Goal: Complete application form

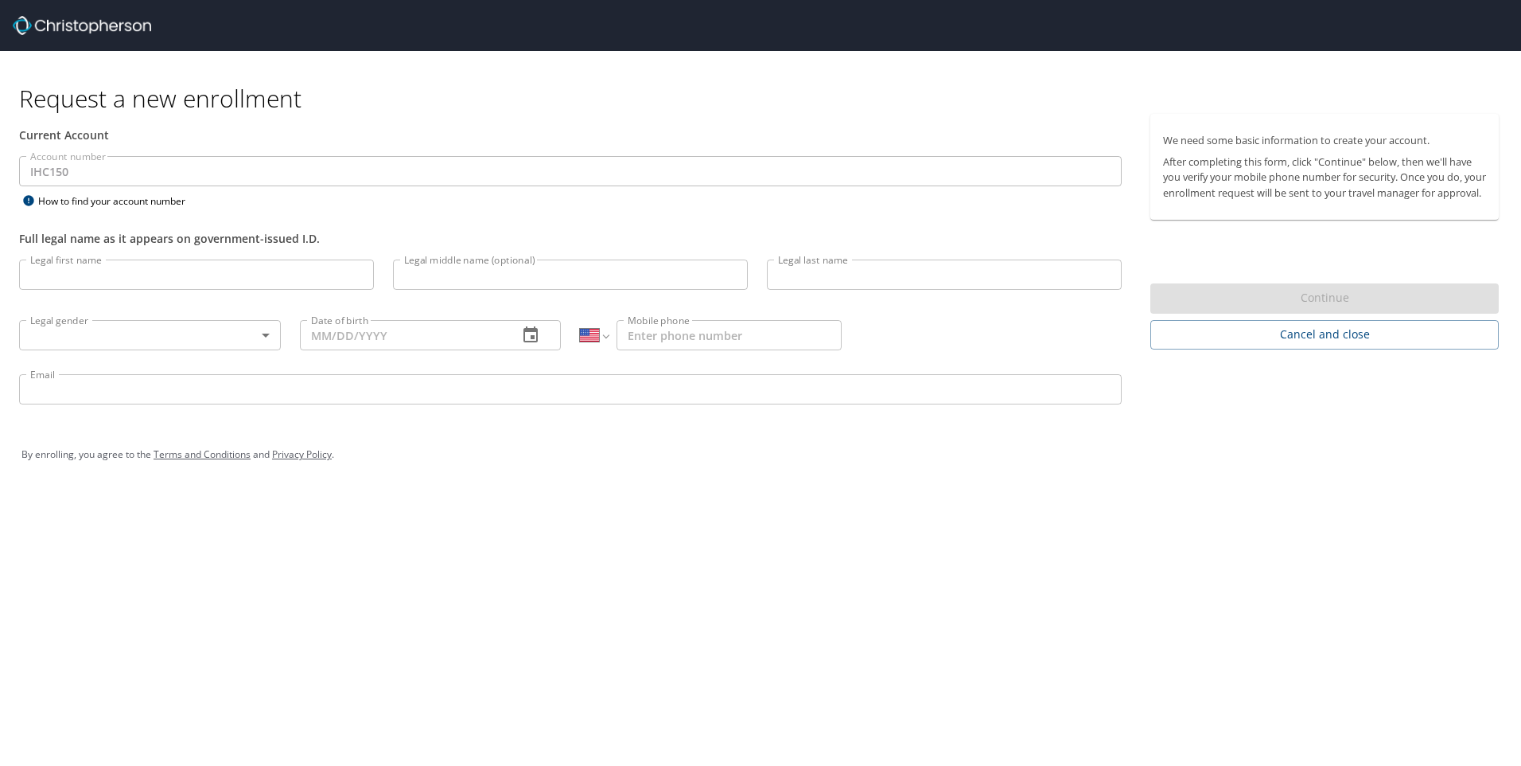
select select "US"
click at [241, 286] on input "Legal first name" at bounding box center [196, 274] width 355 height 30
type input "Angela"
type input "Marie"
type input "Silva"
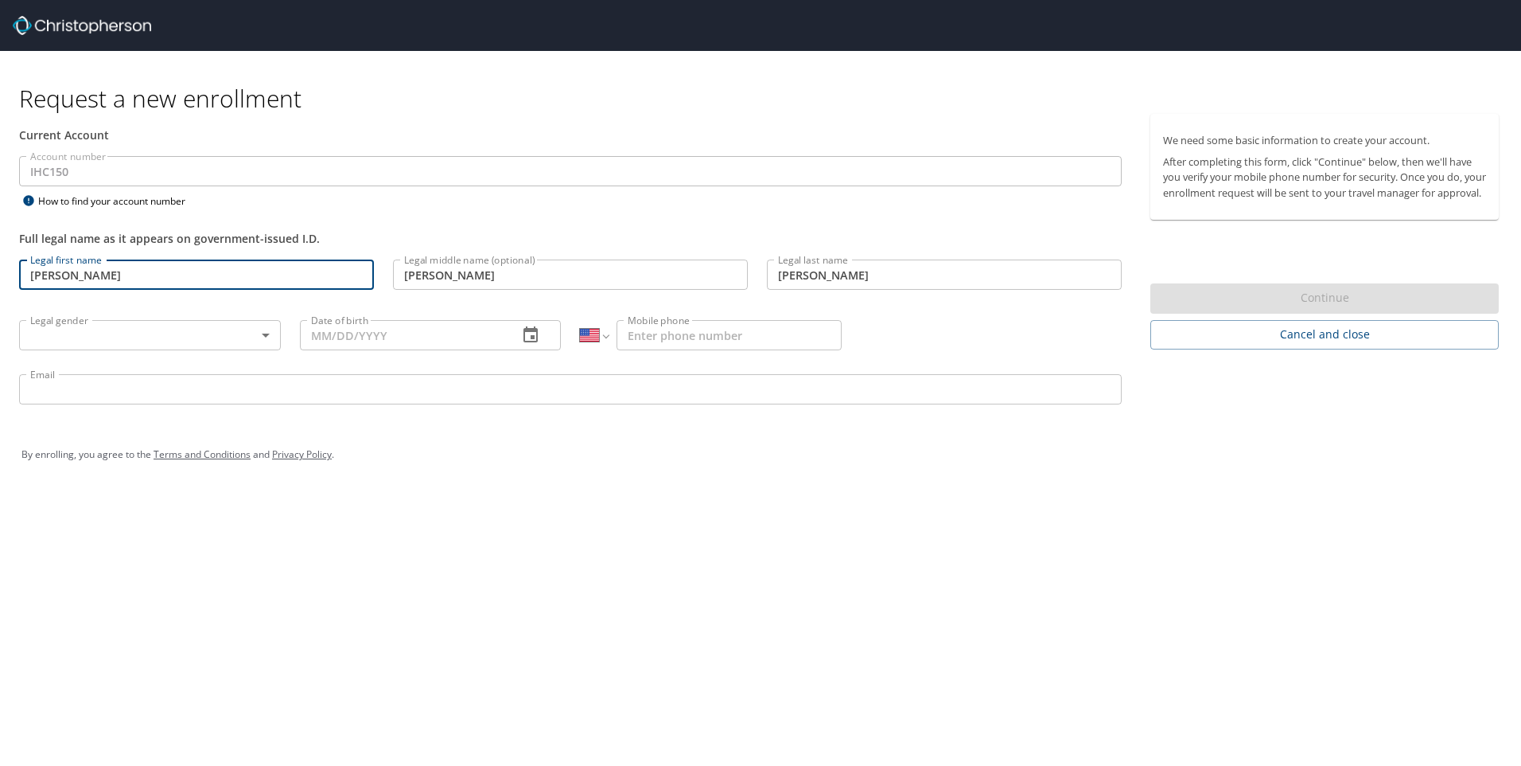
type input "08/26/1978"
type input "1 (970) 216-8144"
type input "angie.silva@imail.org"
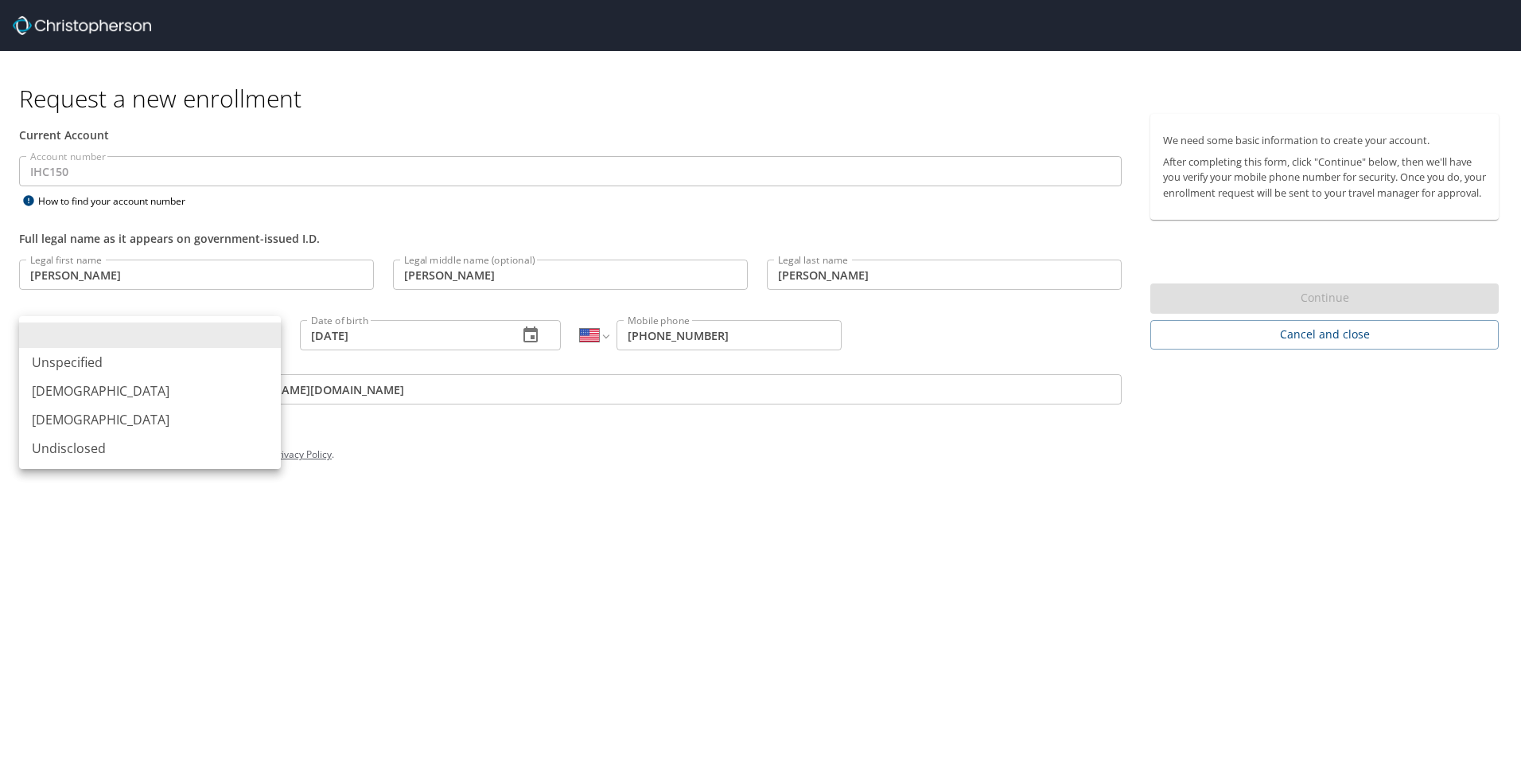
click at [268, 339] on body "Request a new enrollment Current Account Account number IHC150 Account number H…" at bounding box center [760, 383] width 1521 height 766
click at [91, 415] on li "Female" at bounding box center [150, 419] width 262 height 29
type input "Female"
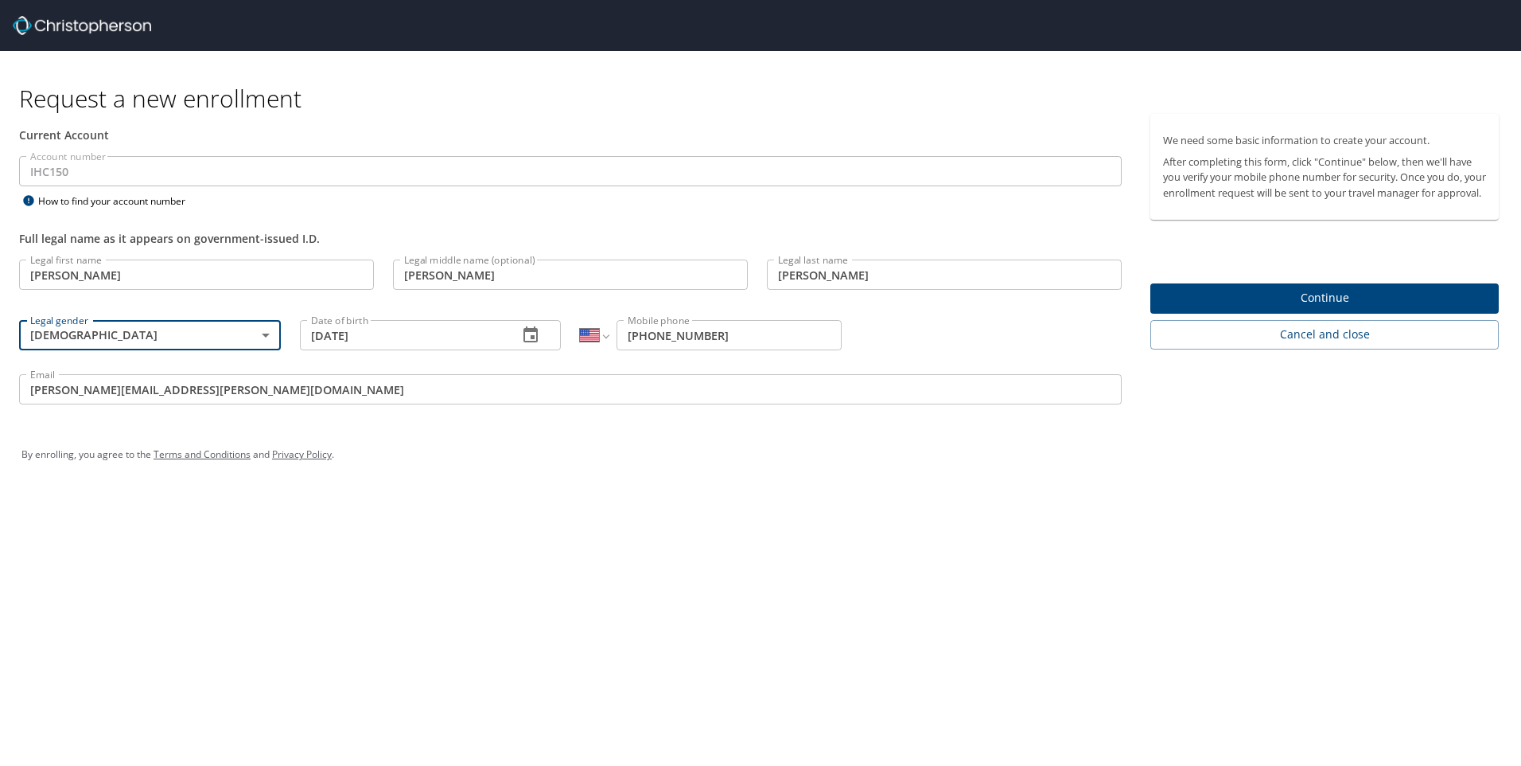
click at [1274, 308] on span "Continue" at bounding box center [1324, 298] width 323 height 20
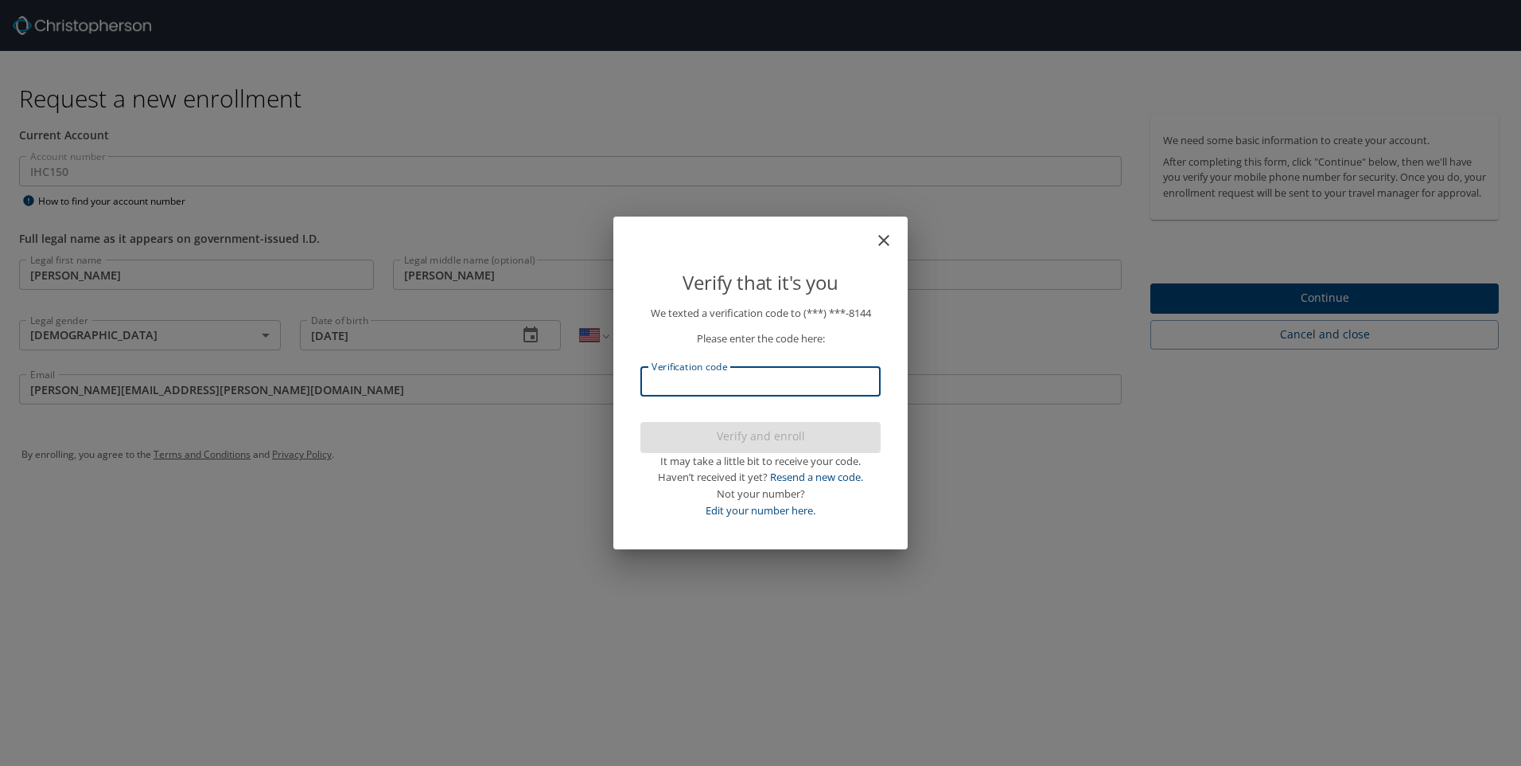
click at [716, 387] on input "Verification code" at bounding box center [761, 381] width 240 height 30
type input "446443"
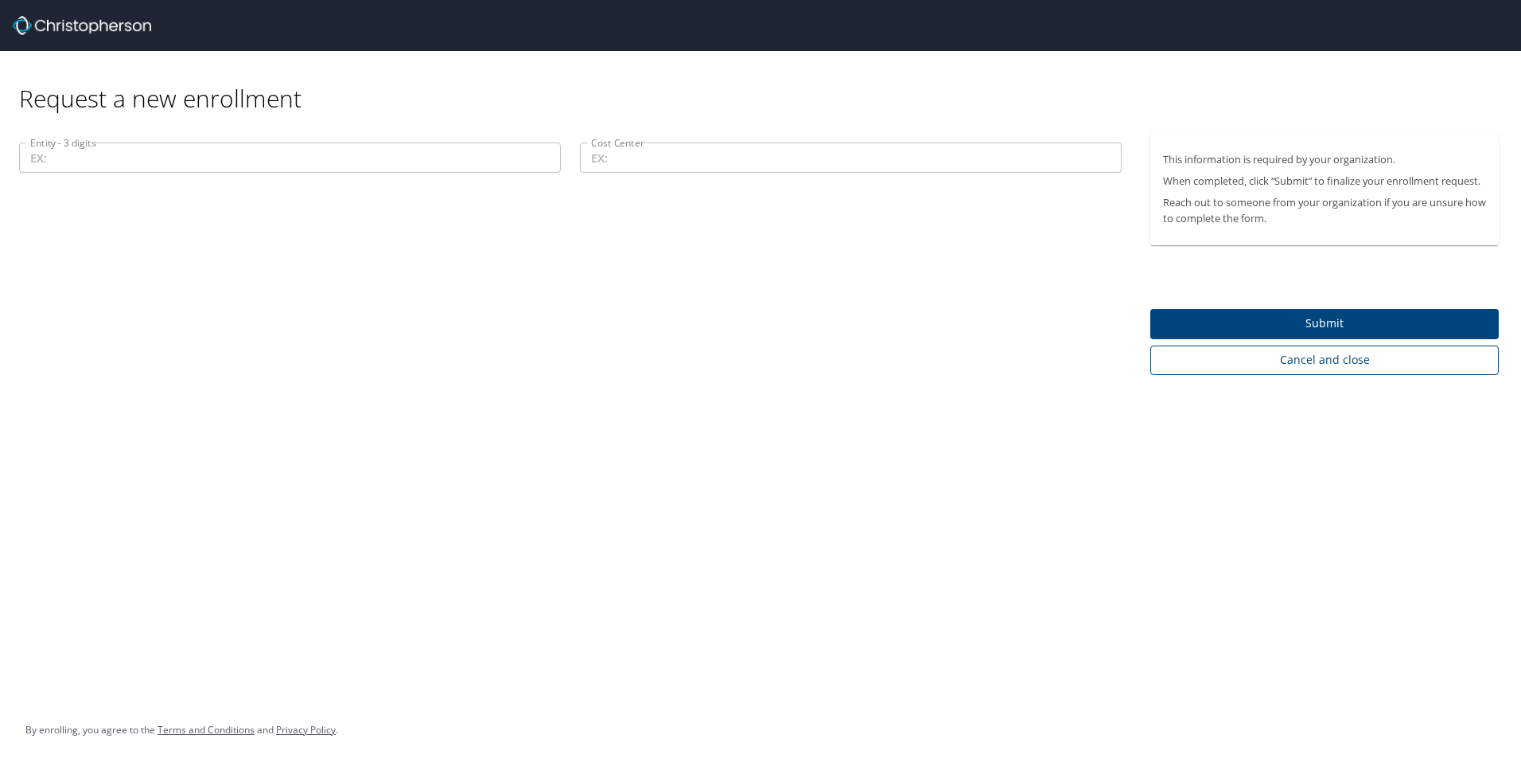
click at [1352, 364] on span "Cancel and close" at bounding box center [1324, 360] width 323 height 20
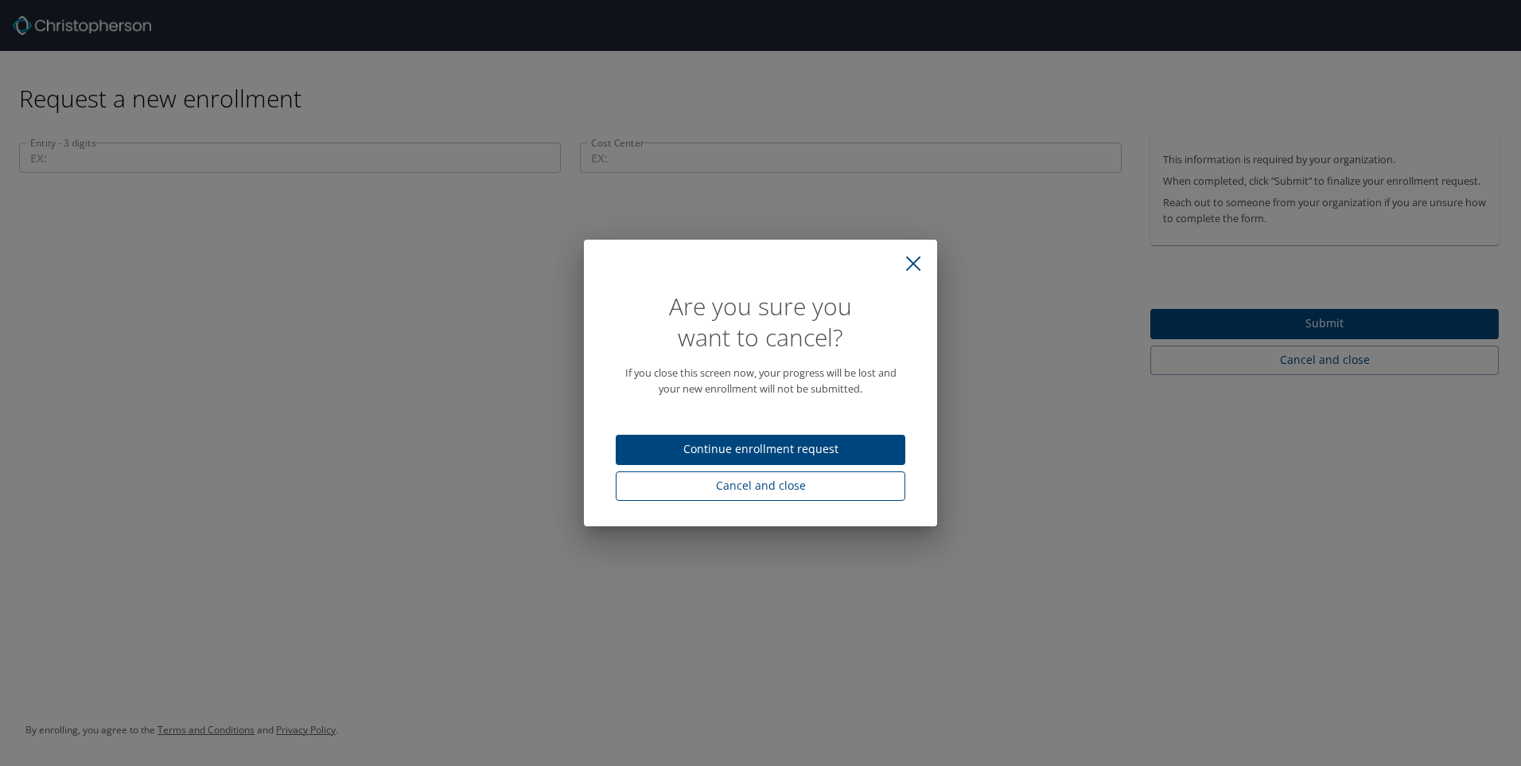
click at [786, 489] on span "Cancel and close" at bounding box center [761, 486] width 264 height 20
select select "US"
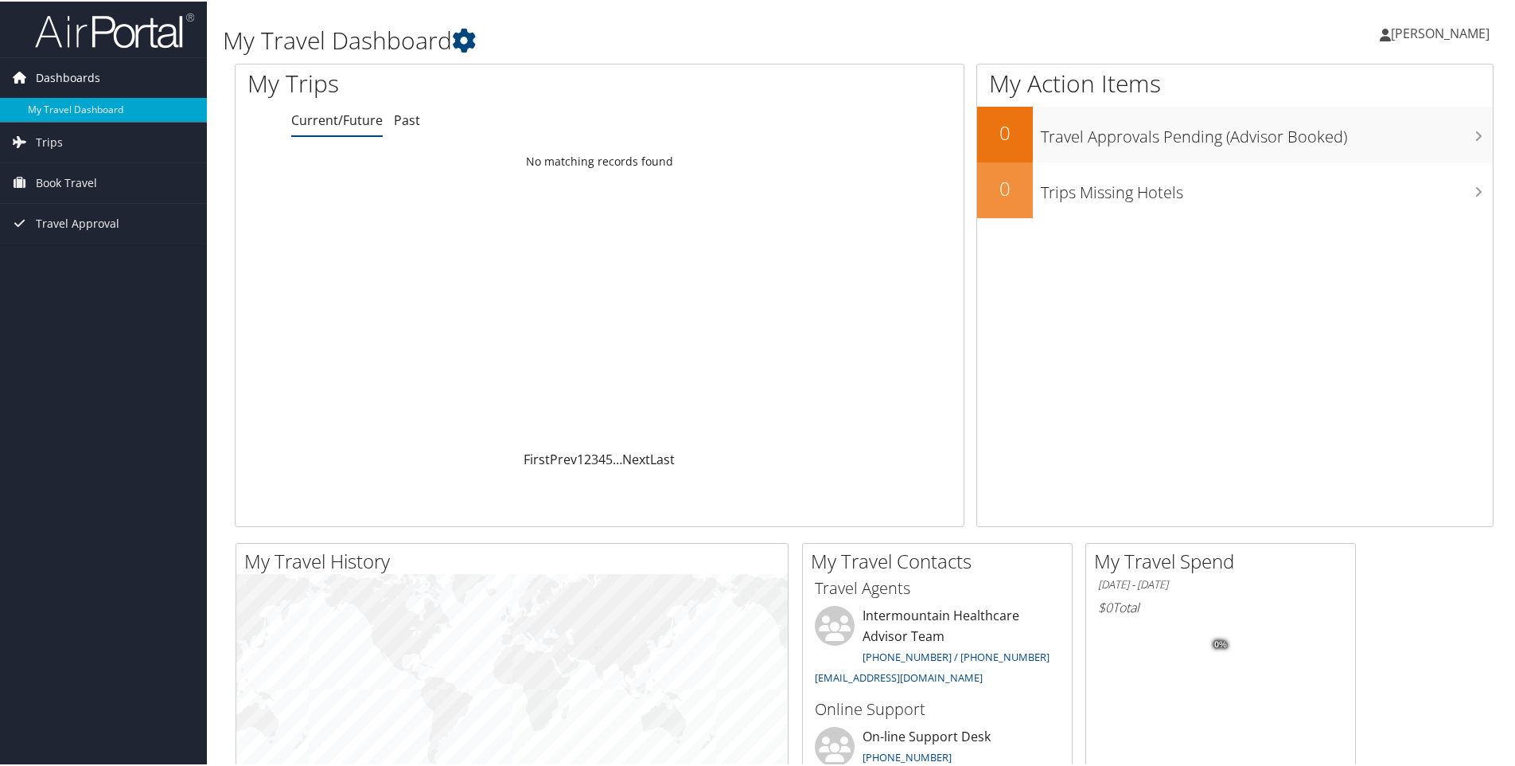
click at [60, 70] on span "Dashboards" at bounding box center [68, 76] width 64 height 40
